Goal: Transaction & Acquisition: Purchase product/service

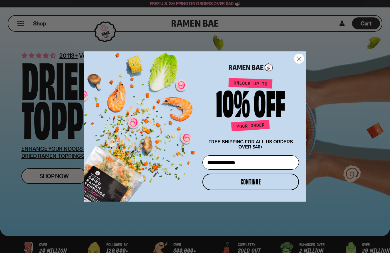
type input "**********"
click at [247, 190] on button "CONTINUE" at bounding box center [250, 182] width 96 height 17
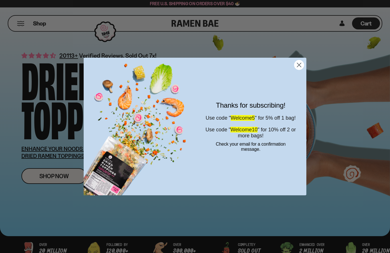
click at [299, 65] on circle "Close dialog" at bounding box center [298, 64] width 9 height 9
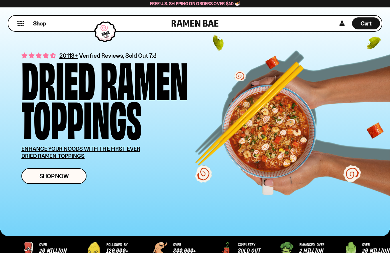
click at [20, 23] on button "Mobile Menu Trigger" at bounding box center [21, 23] width 8 height 5
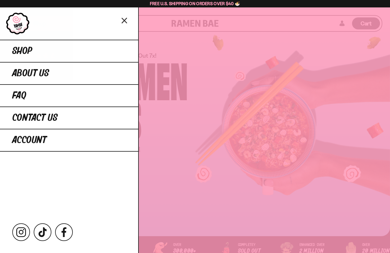
click at [119, 50] on link "Shop" at bounding box center [69, 51] width 138 height 22
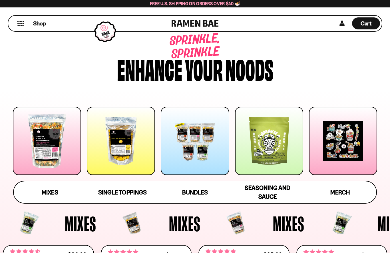
click at [204, 153] on div at bounding box center [195, 141] width 68 height 68
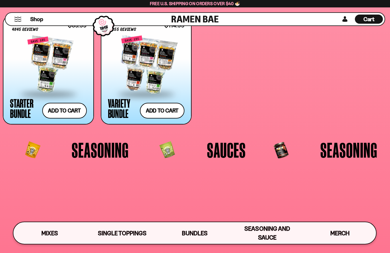
scroll to position [1133, 0]
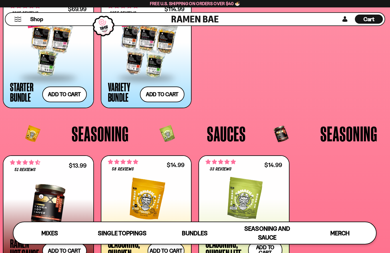
click at [61, 50] on div at bounding box center [48, 48] width 77 height 57
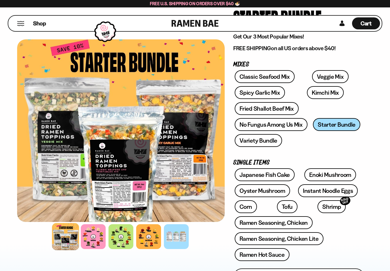
scroll to position [61, 0]
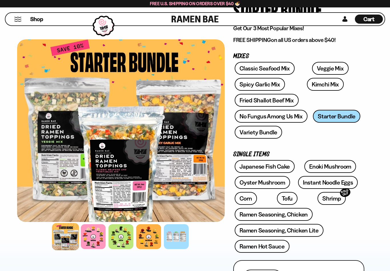
click at [267, 83] on link "Spicy Garlic Mix" at bounding box center [260, 84] width 50 height 13
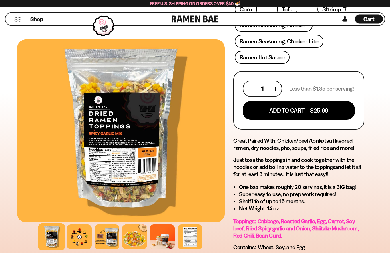
scroll to position [236, 0]
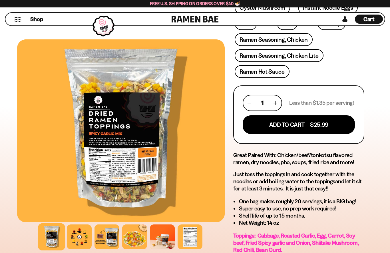
click at [310, 125] on button "Add To Cart - $25.99" at bounding box center [299, 124] width 112 height 19
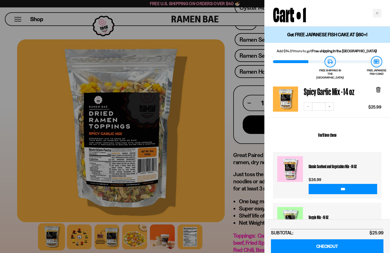
click at [217, 233] on div at bounding box center [195, 126] width 390 height 253
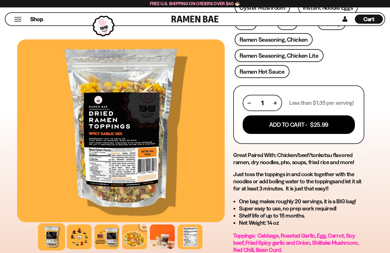
click at [191, 236] on div at bounding box center [190, 236] width 25 height 25
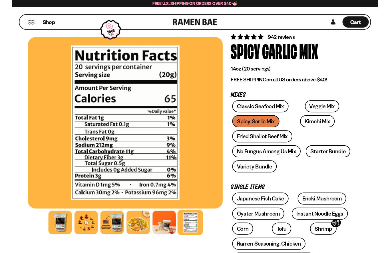
scroll to position [17, 0]
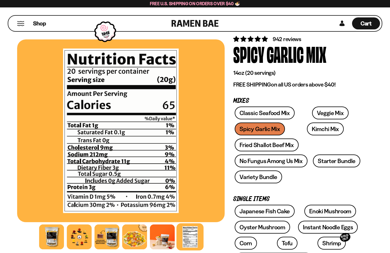
click at [274, 113] on link "Classic Seafood Mix" at bounding box center [265, 112] width 60 height 13
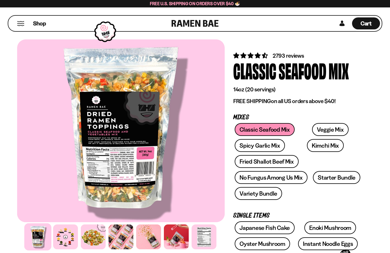
click at [312, 130] on link "Veggie Mix" at bounding box center [330, 129] width 37 height 13
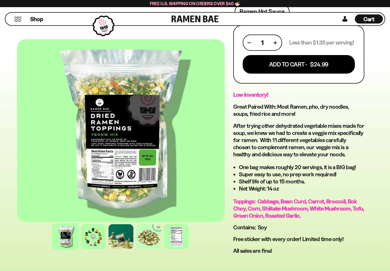
scroll to position [297, 0]
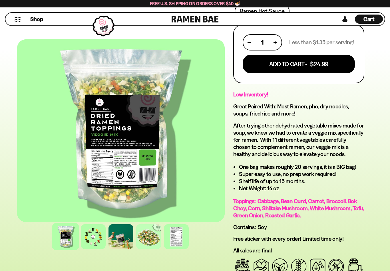
click at [294, 65] on button "Add To Cart - $24.99" at bounding box center [299, 64] width 112 height 19
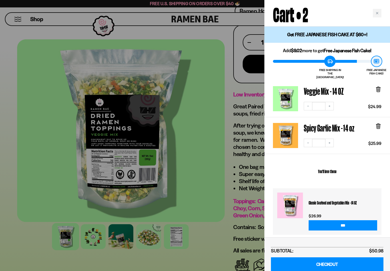
click at [211, 253] on div at bounding box center [195, 135] width 390 height 271
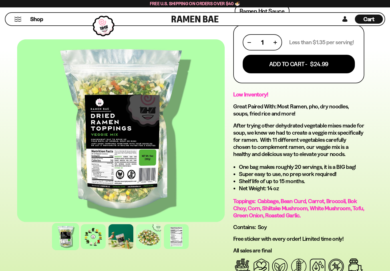
click at [176, 235] on div at bounding box center [176, 236] width 25 height 25
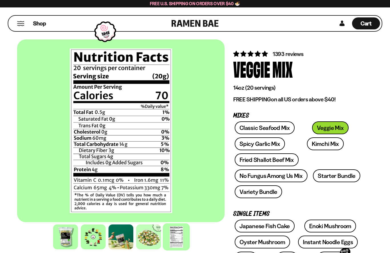
scroll to position [0, 0]
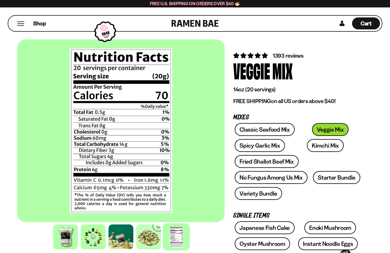
click at [365, 25] on span "Cart" at bounding box center [365, 23] width 11 height 7
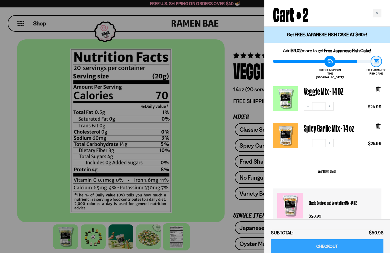
click at [361, 246] on link "CHECKOUT" at bounding box center [327, 246] width 112 height 15
